Goal: Transaction & Acquisition: Purchase product/service

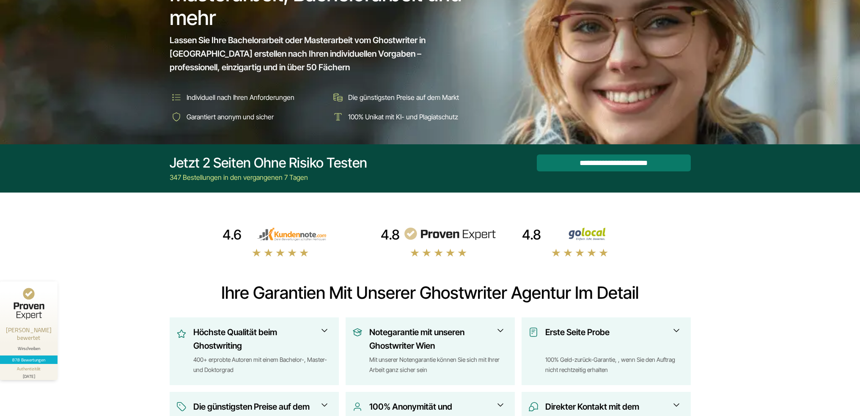
scroll to position [107, 0]
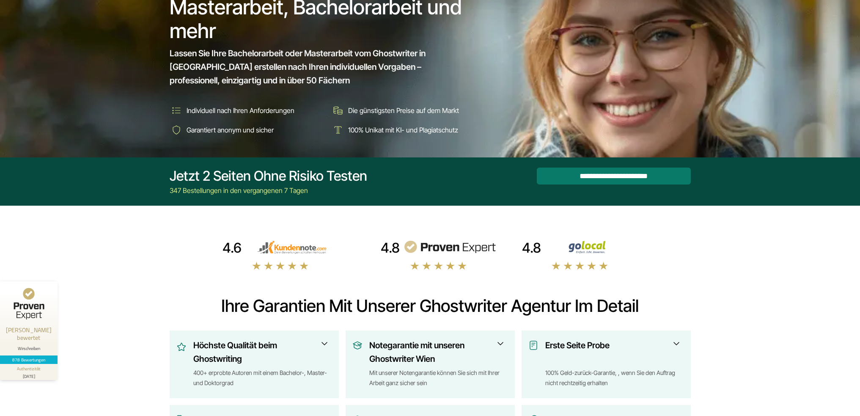
click at [453, 251] on img at bounding box center [449, 247] width 93 height 14
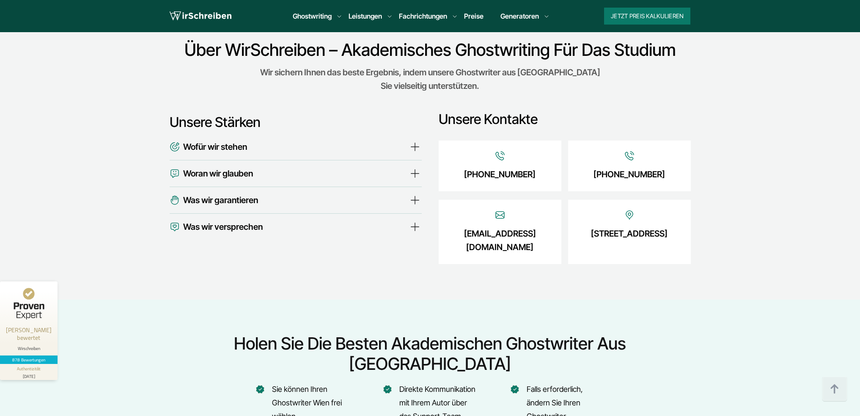
scroll to position [2927, 0]
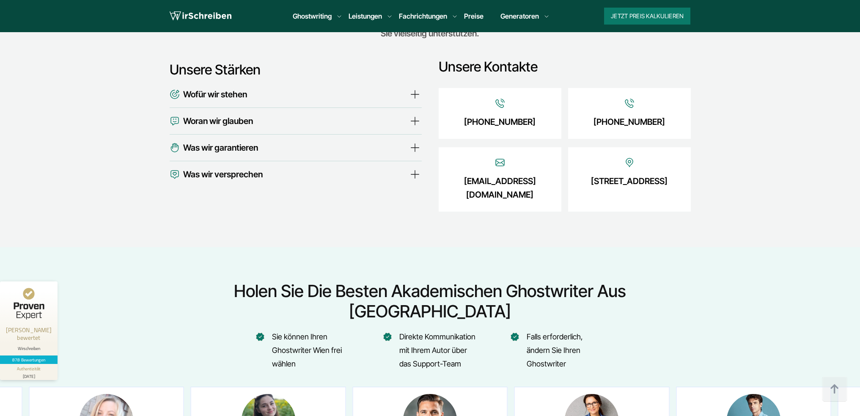
drag, startPoint x: 683, startPoint y: 180, endPoint x: 569, endPoint y: 160, distance: 116.4
click at [569, 160] on div "[STREET_ADDRESS]" at bounding box center [629, 179] width 123 height 64
copy link "[STREET_ADDRESS]"
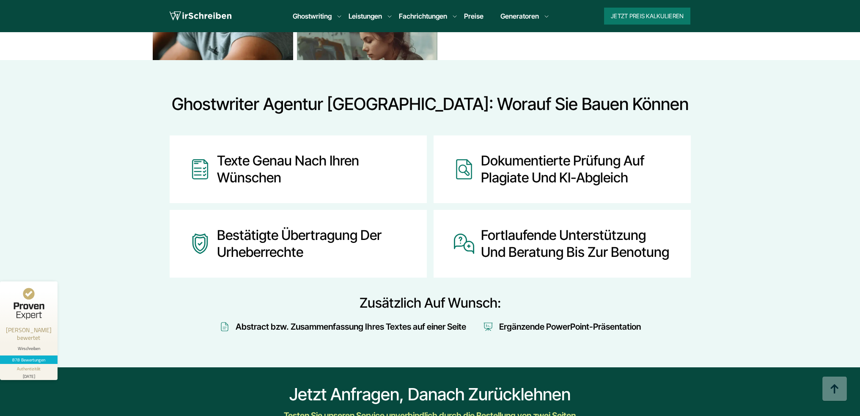
scroll to position [883, 0]
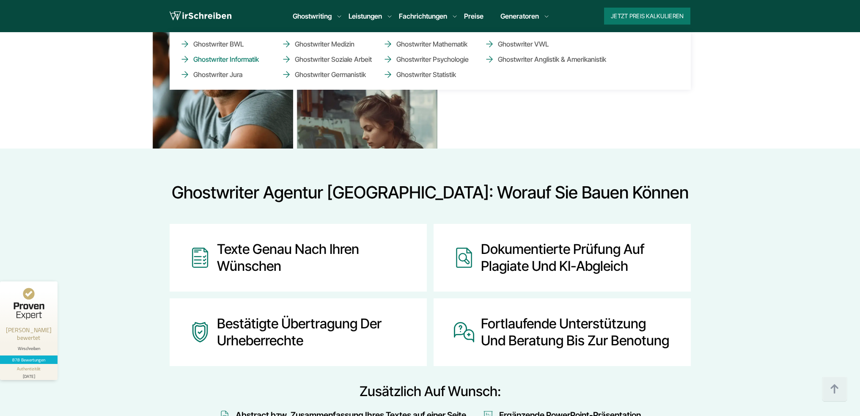
click at [244, 61] on link "Ghostwriter Informatik" at bounding box center [222, 59] width 85 height 10
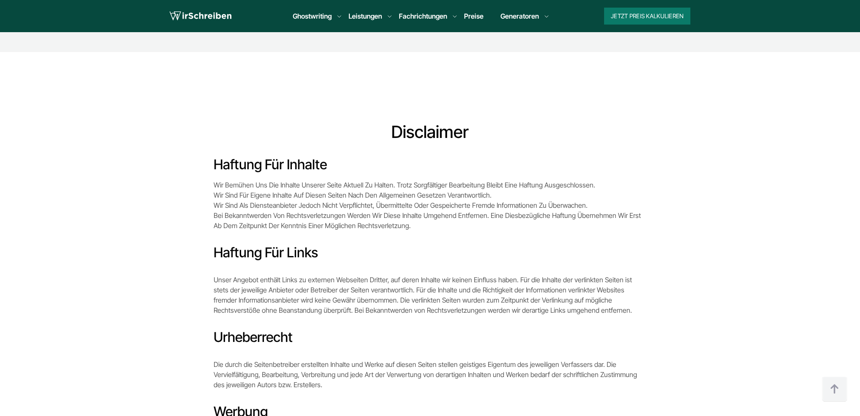
scroll to position [423, 0]
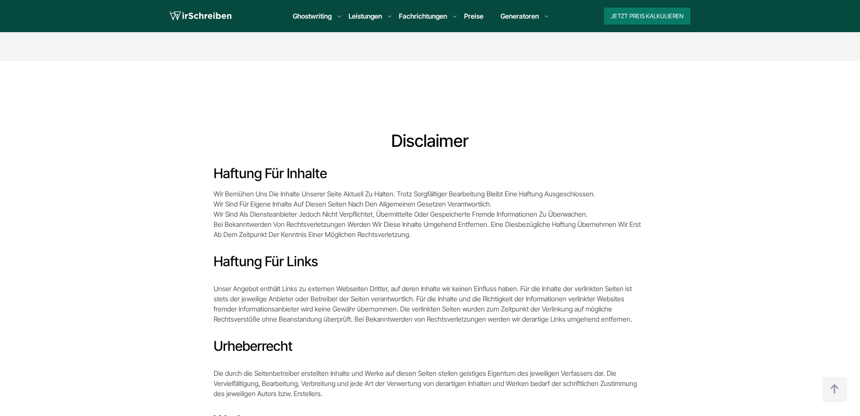
drag, startPoint x: 251, startPoint y: 204, endPoint x: 621, endPoint y: 232, distance: 371.2
click at [621, 232] on p "Wir bemühen uns die Inhalte unserer Seite aktuell zu halten. Trotz sorgfältiger…" at bounding box center [430, 214] width 433 height 51
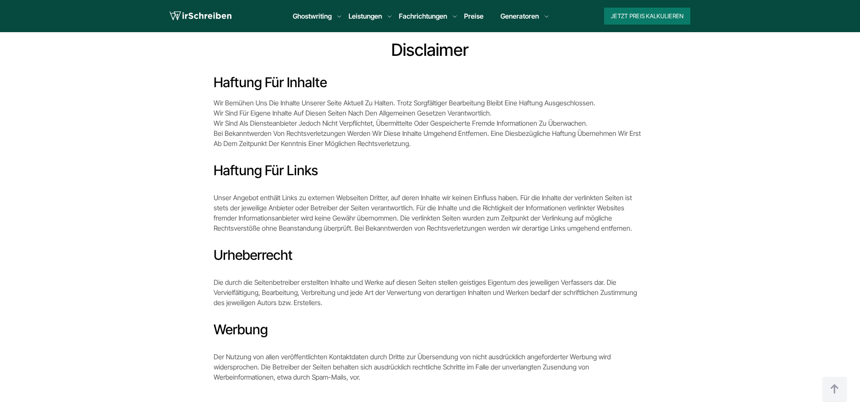
scroll to position [494, 0]
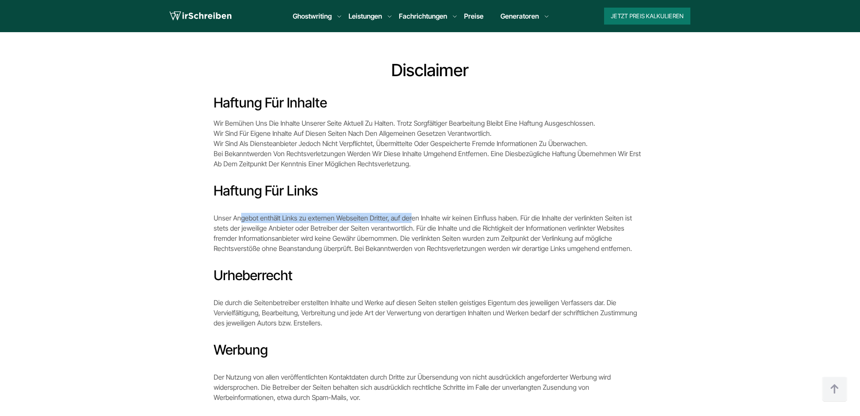
drag, startPoint x: 239, startPoint y: 217, endPoint x: 406, endPoint y: 220, distance: 167.2
click at [406, 220] on p "Unser Angebot enthält Links zu externen Webseiten Dritter, auf deren Inhalte wi…" at bounding box center [430, 233] width 433 height 41
drag, startPoint x: 246, startPoint y: 127, endPoint x: 521, endPoint y: 135, distance: 275.1
click at [518, 135] on p "Wir bemühen uns die Inhalte unserer Seite aktuell zu halten. Trotz sorgfältiger…" at bounding box center [430, 143] width 433 height 51
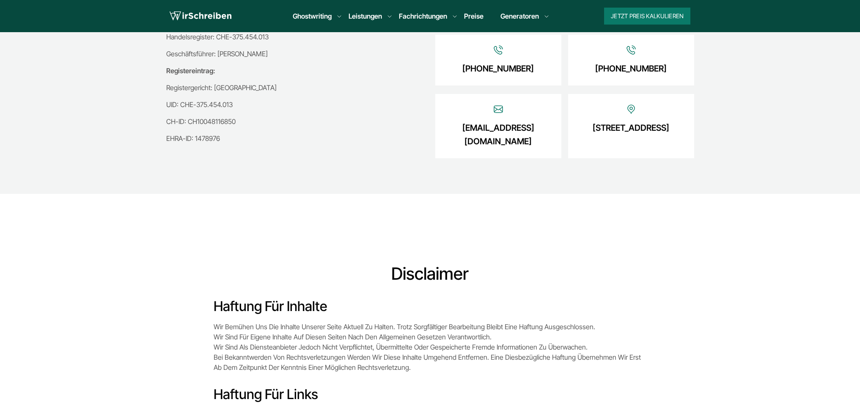
scroll to position [212, 0]
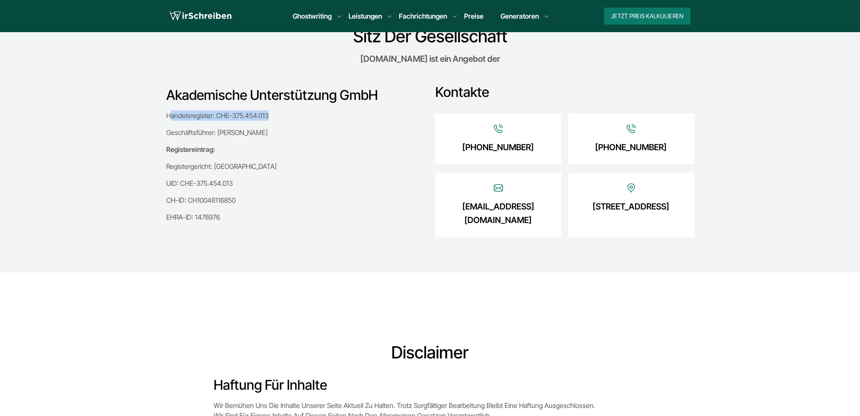
drag, startPoint x: 169, startPoint y: 115, endPoint x: 294, endPoint y: 112, distance: 125.7
click at [294, 112] on p "Handelsregister: CHE-375.454.013" at bounding box center [292, 115] width 252 height 10
click at [288, 131] on p "Geschäftsführer: [PERSON_NAME]" at bounding box center [292, 132] width 252 height 10
drag, startPoint x: 269, startPoint y: 112, endPoint x: 153, endPoint y: 110, distance: 116.0
click at [153, 110] on section "Sitz Der Gesellschaft [DOMAIN_NAME] ist ein Angebot der Akademische Unterstützu…" at bounding box center [430, 132] width 860 height 280
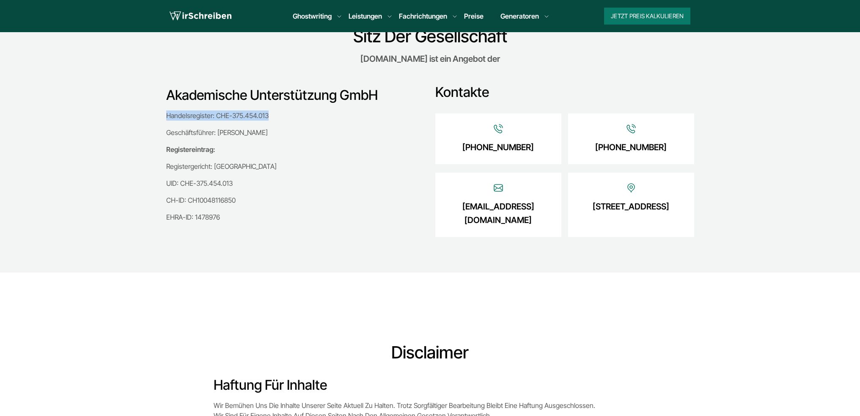
copy p "Handelsregister: CHE-375.454.013"
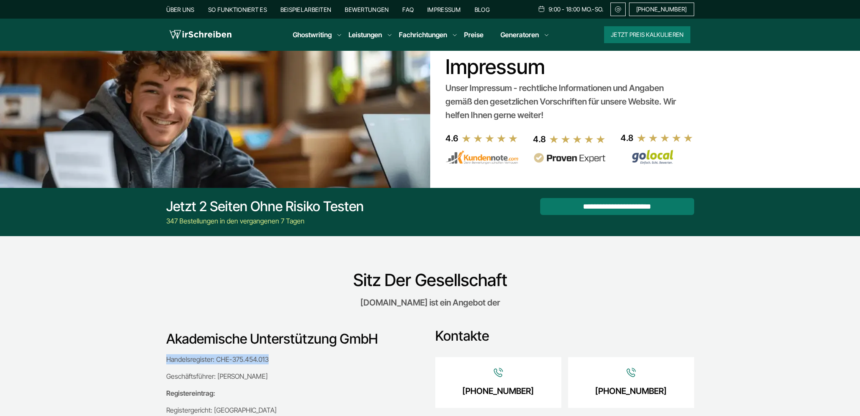
click at [449, 152] on img at bounding box center [482, 157] width 73 height 14
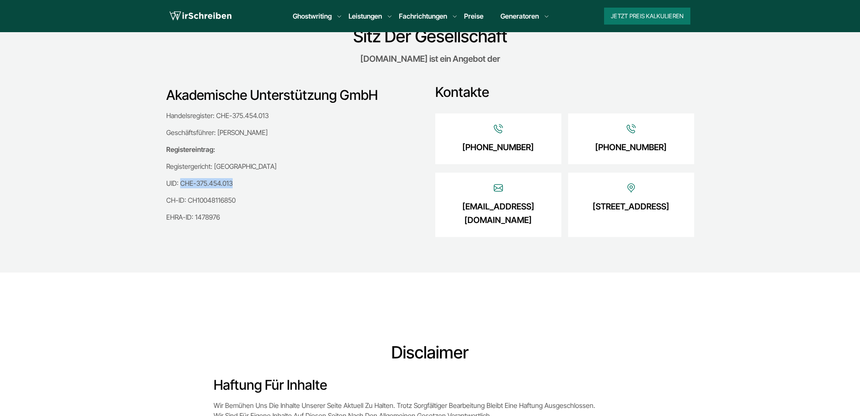
drag, startPoint x: 180, startPoint y: 184, endPoint x: 234, endPoint y: 184, distance: 53.3
click at [234, 184] on p "UID: CHE-375.454.013" at bounding box center [292, 183] width 252 height 10
click at [158, 96] on section "Sitz Der Gesellschaft wirschreiben.at ist ein Angebot der Akademische Unterstüt…" at bounding box center [430, 132] width 860 height 280
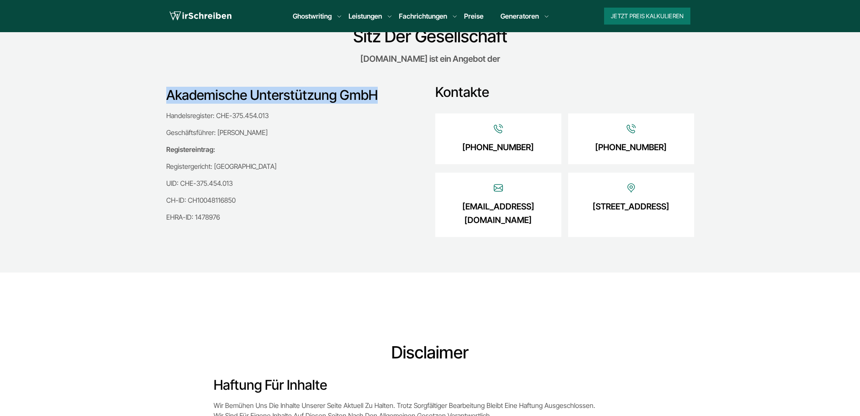
drag, startPoint x: 165, startPoint y: 96, endPoint x: 378, endPoint y: 101, distance: 213.7
click at [378, 101] on div "Akademische Unterstützung GmbH Handelsregister: CHE-375.454.013 Geschäftsführer…" at bounding box center [431, 155] width 542 height 168
copy h3 "Akademische Unterstützung GmbH"
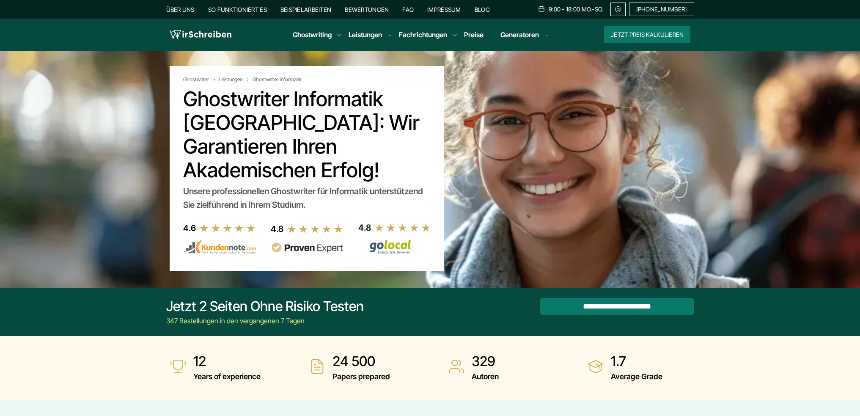
click at [375, 239] on img at bounding box center [394, 246] width 73 height 15
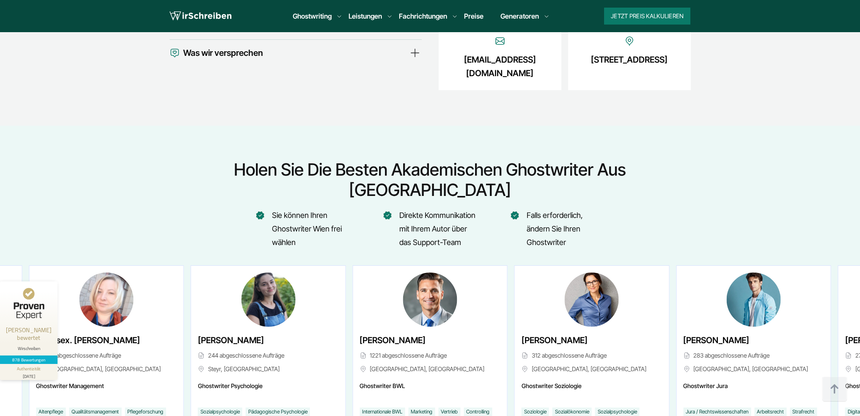
scroll to position [3068, 0]
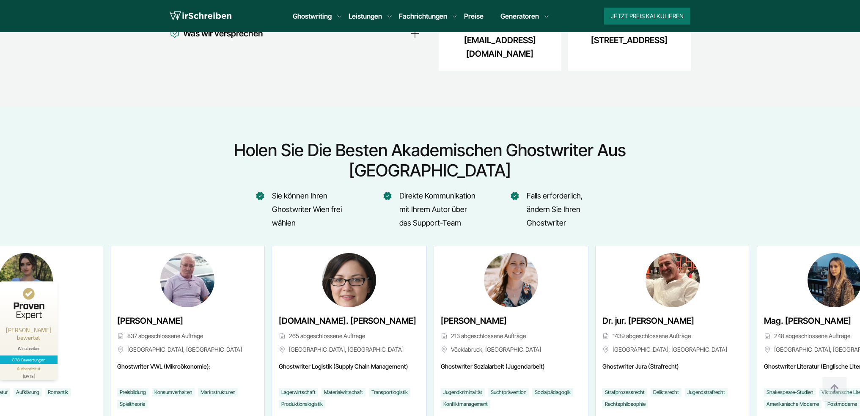
click at [359, 314] on div "[DOMAIN_NAME]. [PERSON_NAME] 265 abgeschlossene Aufträge [GEOGRAPHIC_DATA], [GE…" at bounding box center [349, 336] width 140 height 44
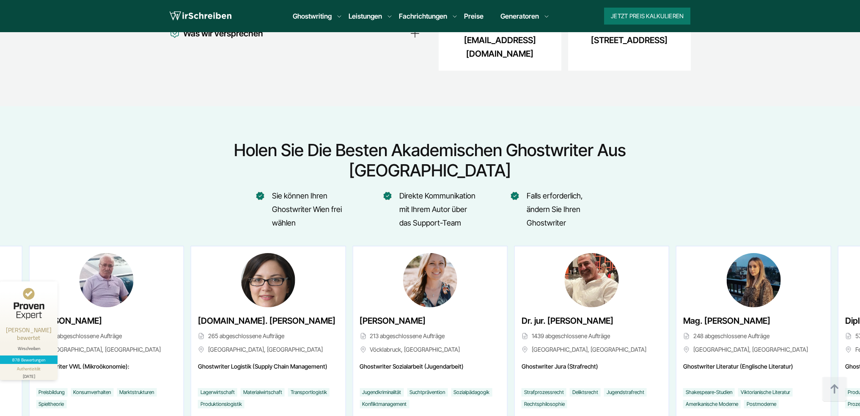
click at [218, 314] on span "[DOMAIN_NAME]. [PERSON_NAME]" at bounding box center [267, 321] width 138 height 14
click at [226, 314] on span "[DOMAIN_NAME]. [PERSON_NAME]" at bounding box center [267, 321] width 138 height 14
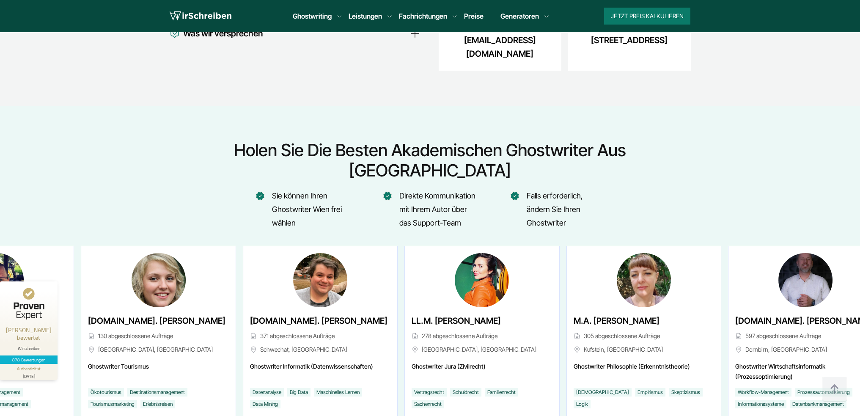
click at [284, 314] on span "[DOMAIN_NAME]. [PERSON_NAME]" at bounding box center [319, 321] width 138 height 14
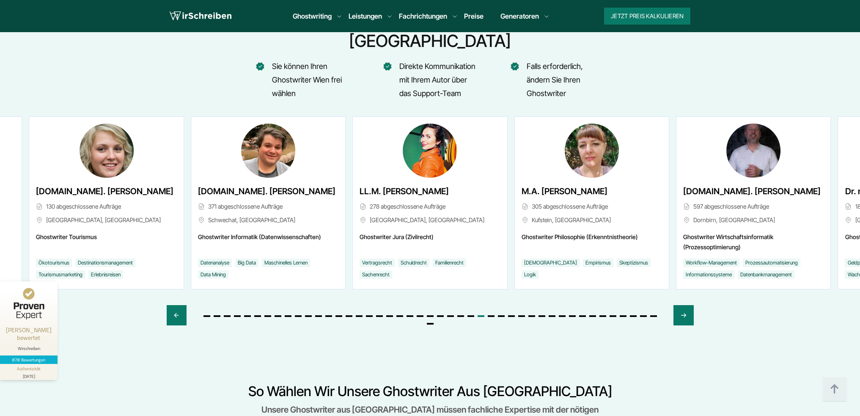
scroll to position [3210, 0]
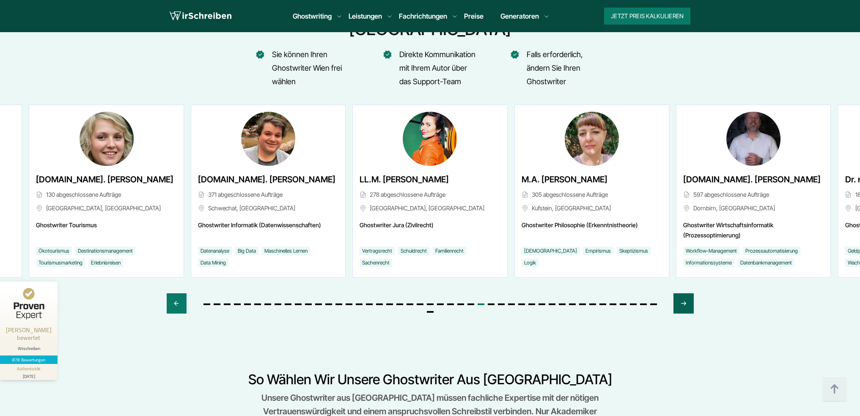
click at [677, 293] on div "Next slide" at bounding box center [684, 303] width 20 height 20
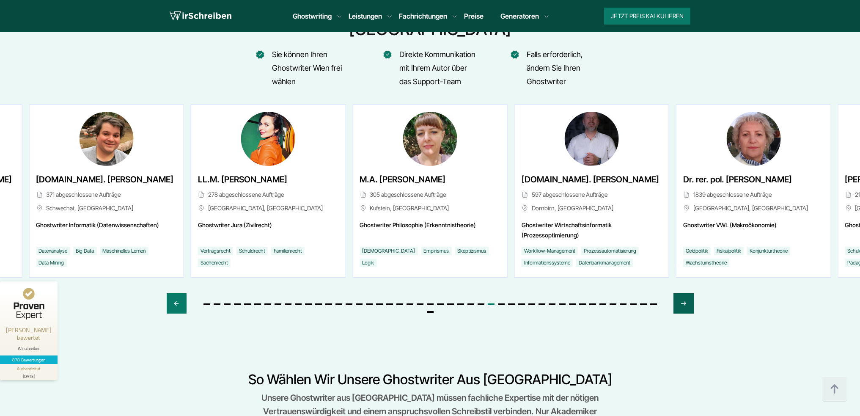
click at [677, 293] on div "Next slide" at bounding box center [684, 303] width 20 height 20
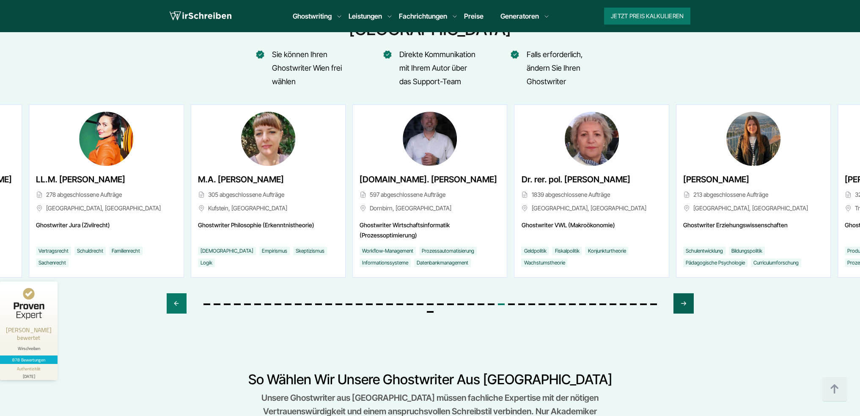
click at [677, 293] on div "Next slide" at bounding box center [684, 303] width 20 height 20
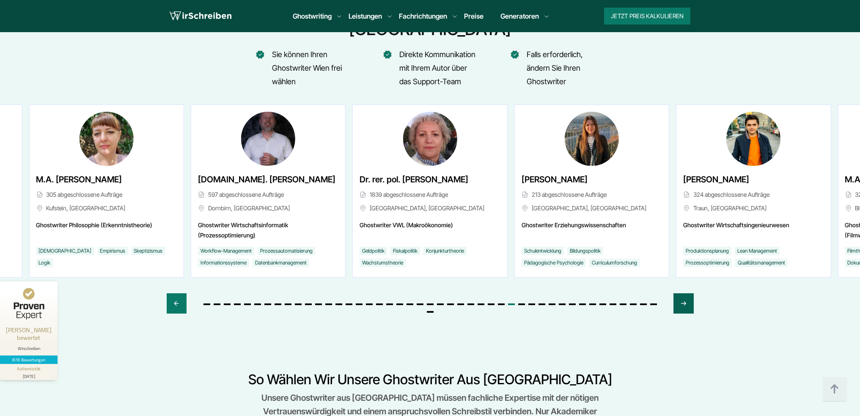
click at [677, 293] on div "Next slide" at bounding box center [684, 303] width 20 height 20
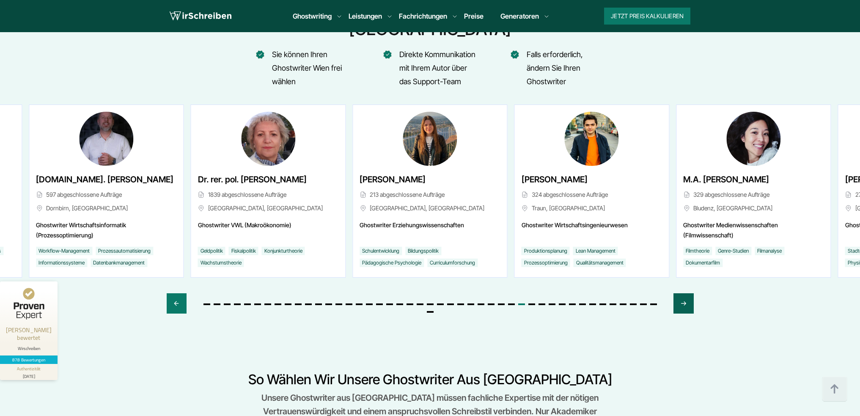
click at [677, 293] on div "Next slide" at bounding box center [684, 303] width 20 height 20
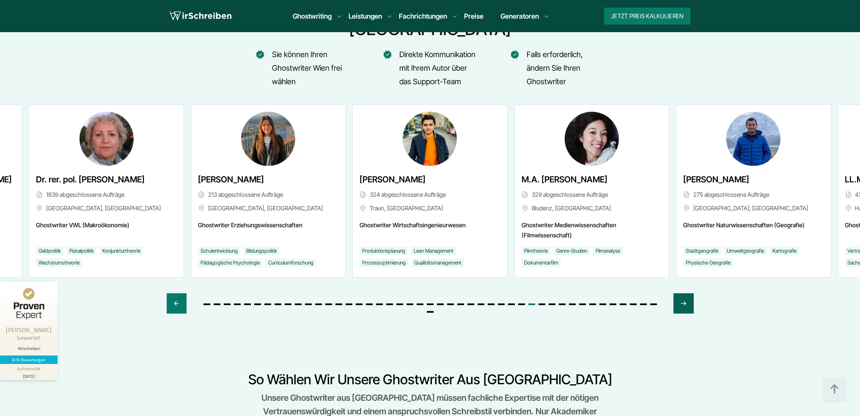
click at [677, 293] on div "Next slide" at bounding box center [684, 303] width 20 height 20
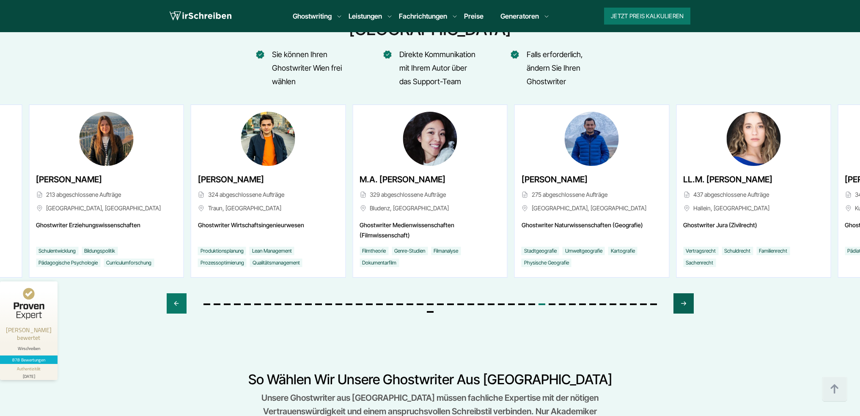
click at [677, 293] on div "Next slide" at bounding box center [684, 303] width 20 height 20
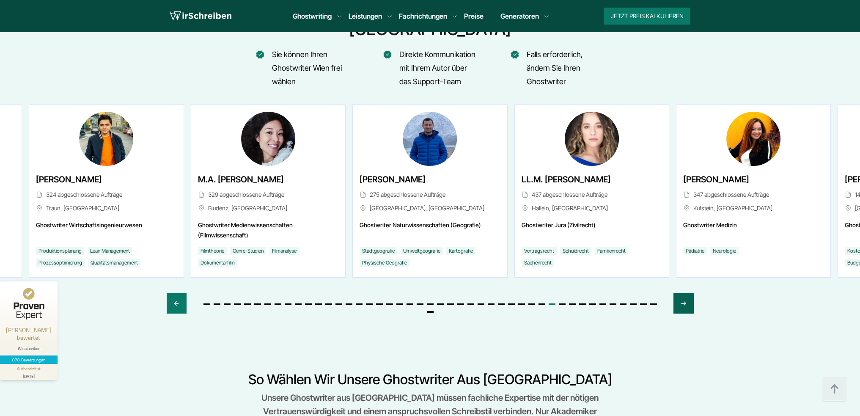
click at [677, 293] on div "Next slide" at bounding box center [684, 303] width 20 height 20
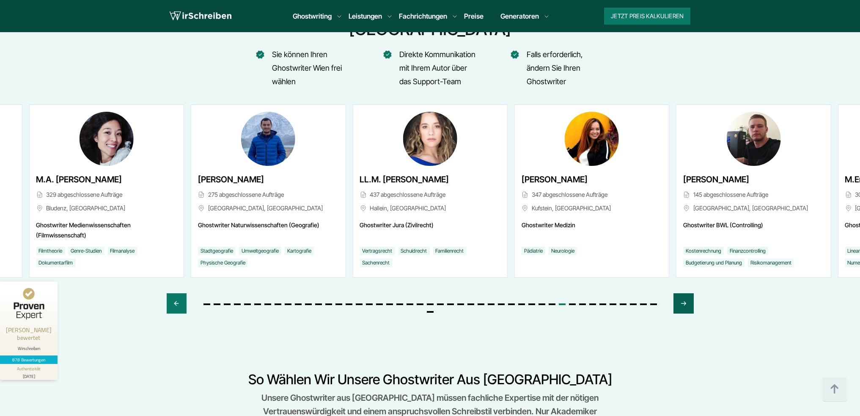
click at [677, 293] on div "Next slide" at bounding box center [684, 303] width 20 height 20
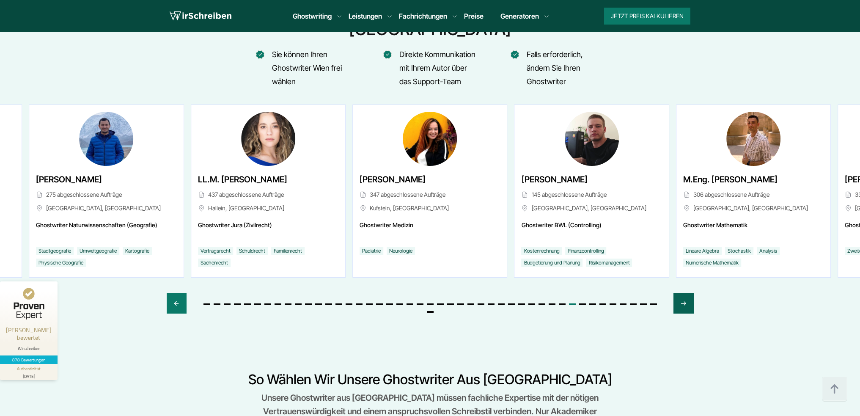
click at [677, 293] on div "Next slide" at bounding box center [684, 303] width 20 height 20
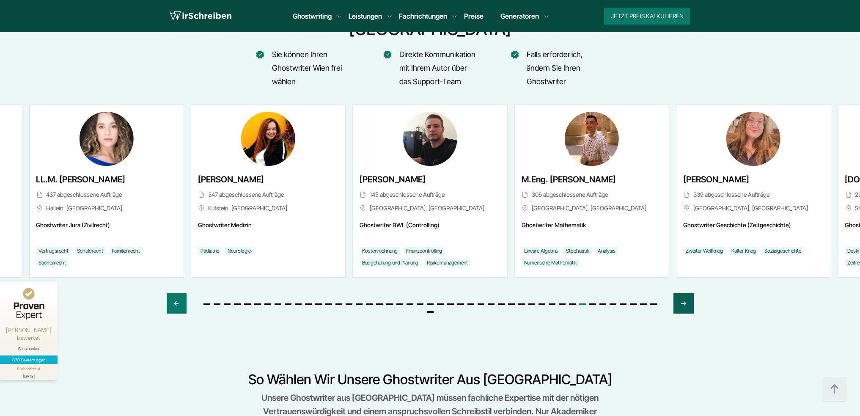
click at [677, 293] on div "Next slide" at bounding box center [684, 303] width 20 height 20
